Goal: Information Seeking & Learning: Learn about a topic

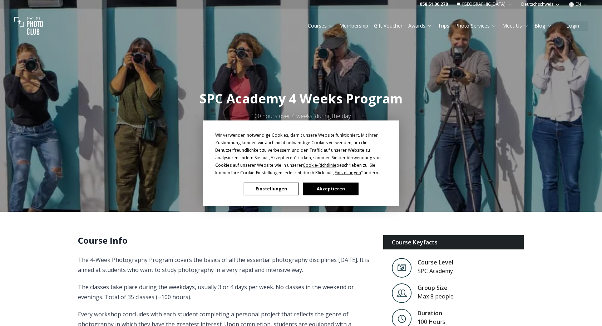
click at [330, 187] on button "Akzeptieren" at bounding box center [330, 188] width 55 height 13
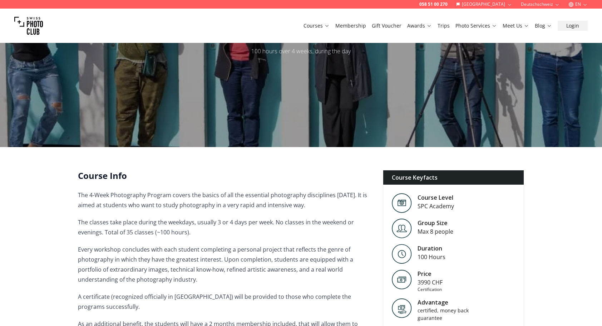
scroll to position [107, 0]
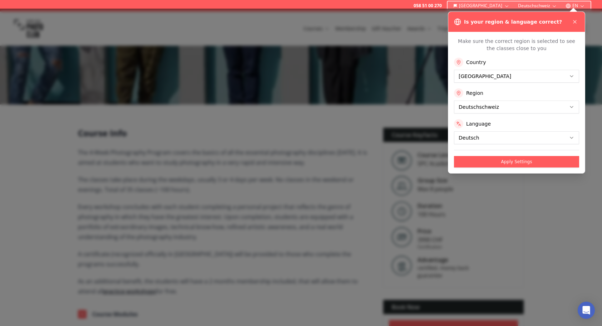
click at [478, 167] on button "Apply Settings" at bounding box center [516, 161] width 125 height 11
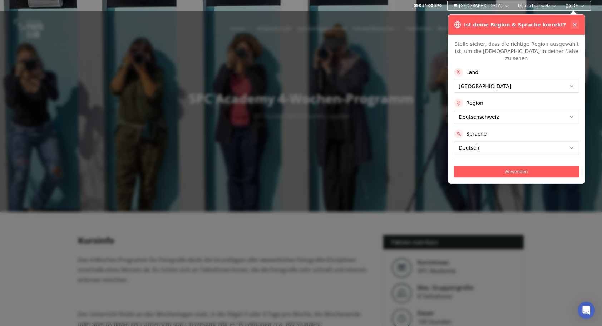
click at [575, 23] on icon at bounding box center [575, 25] width 6 height 6
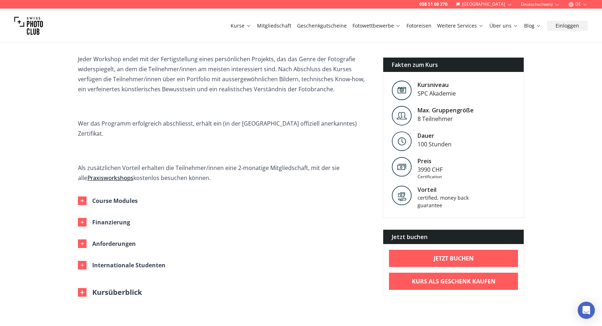
scroll to position [301, 0]
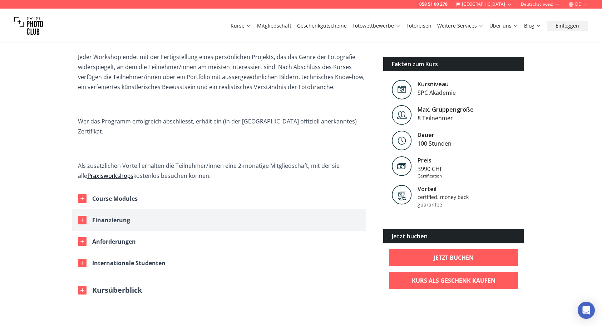
click at [99, 215] on div "Finanzierung" at bounding box center [111, 220] width 38 height 10
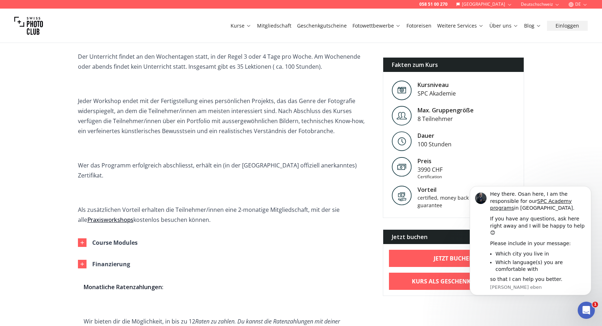
scroll to position [0, 0]
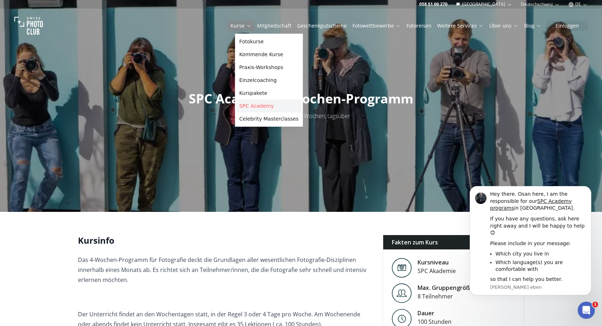
click at [245, 103] on link "SPC Academy" at bounding box center [268, 105] width 65 height 13
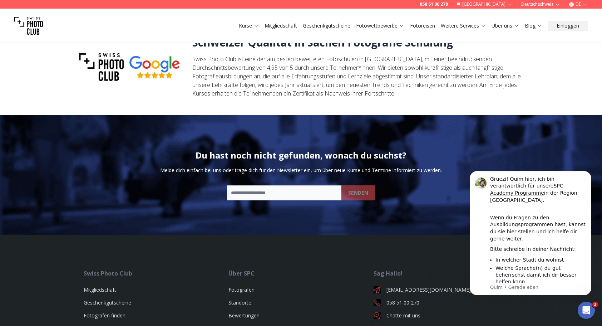
scroll to position [1953, 0]
